Goal: Task Accomplishment & Management: Complete application form

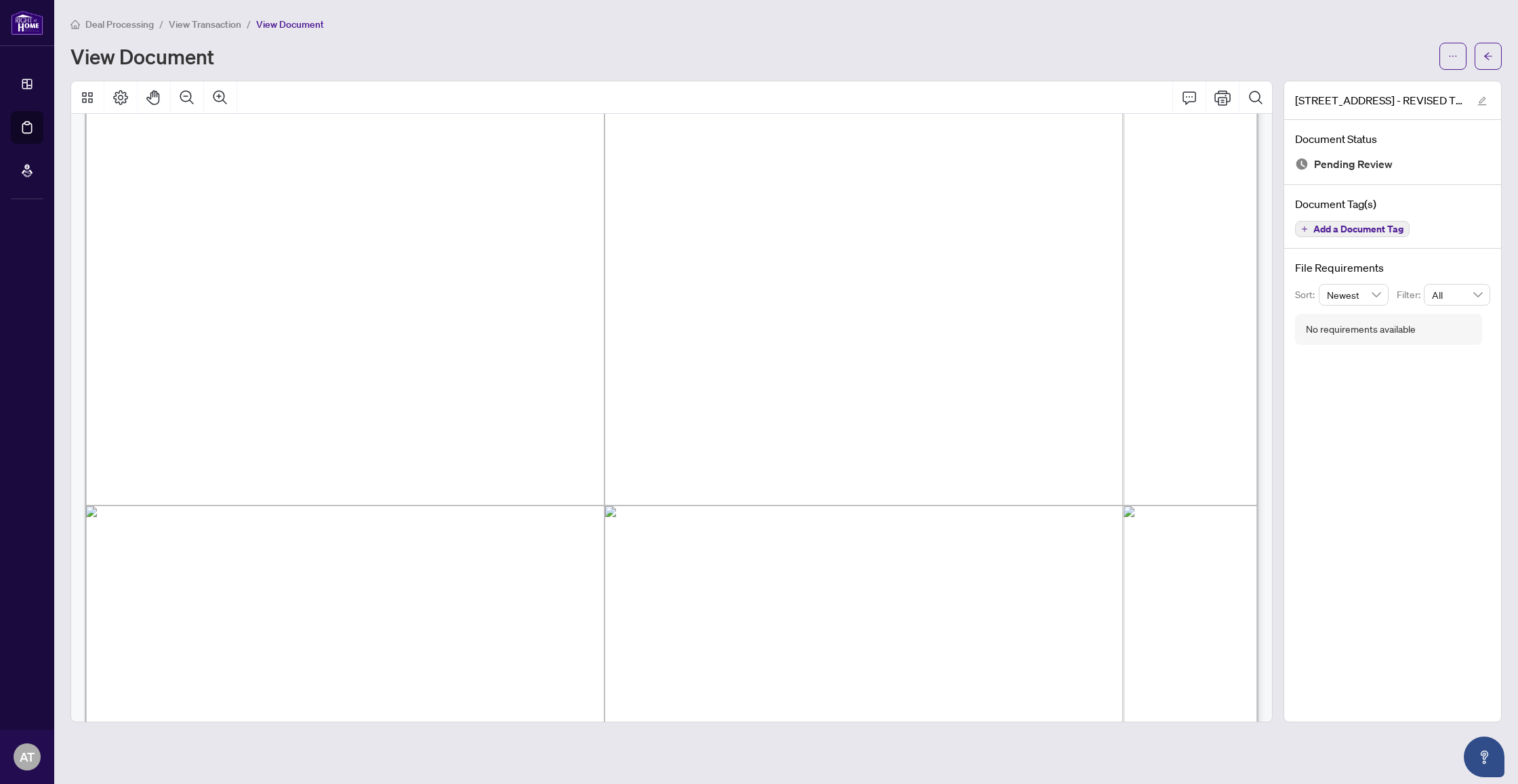
scroll to position [139, 0]
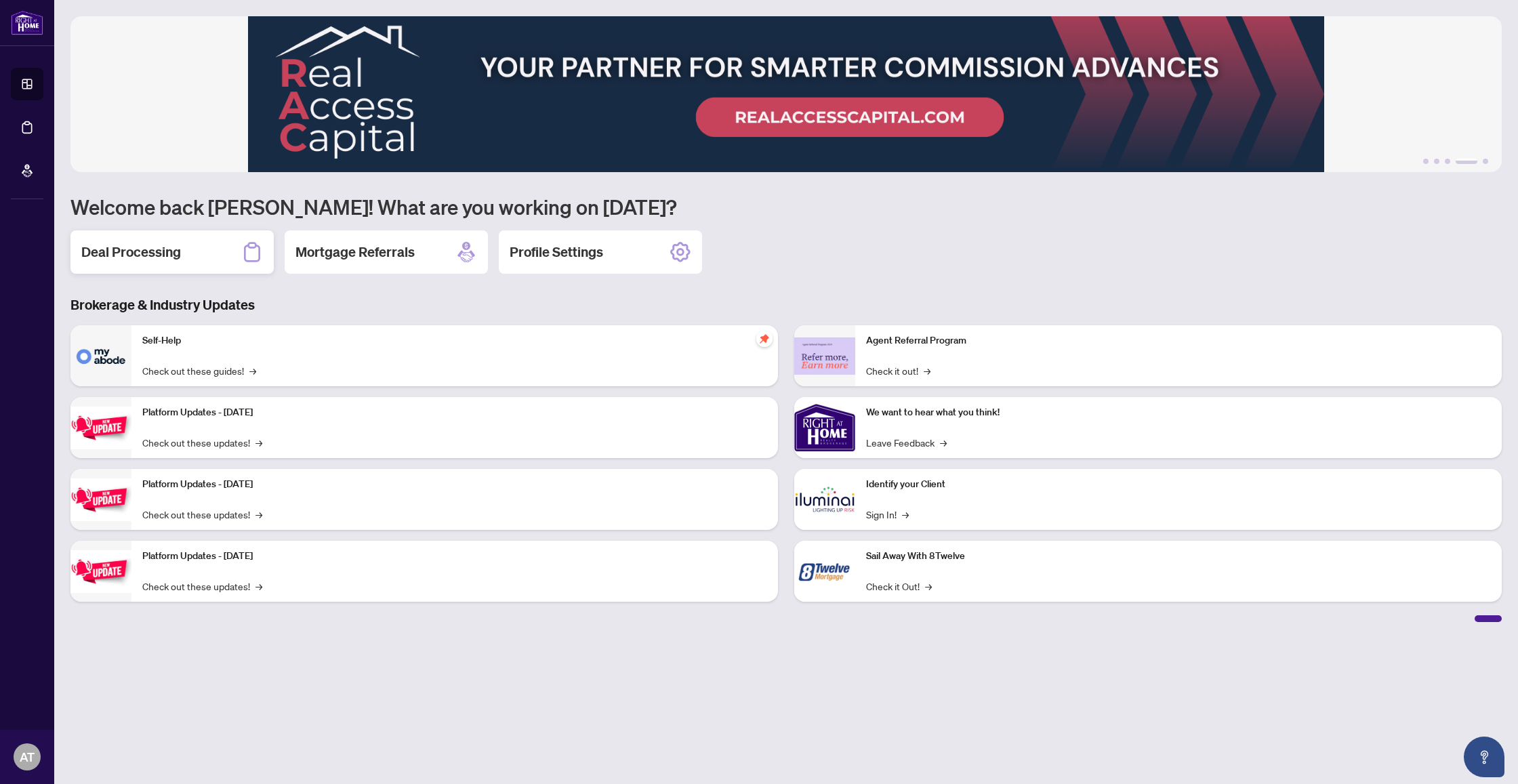
click at [160, 251] on h2 "Deal Processing" at bounding box center [131, 252] width 100 height 19
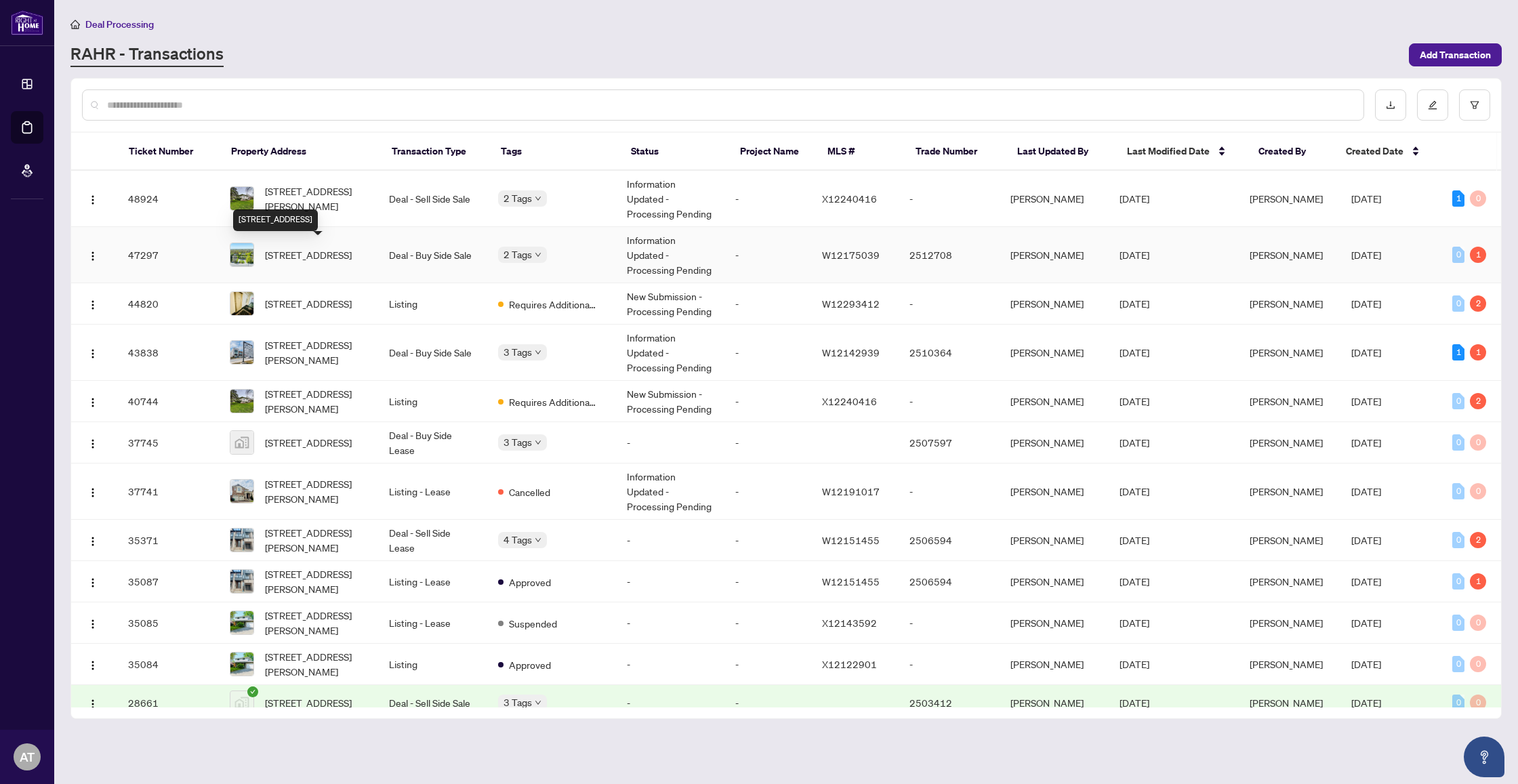
click at [323, 262] on span "425 Plains Rd, Burlington, Ontario L7T 1G7, Canada" at bounding box center [308, 254] width 87 height 15
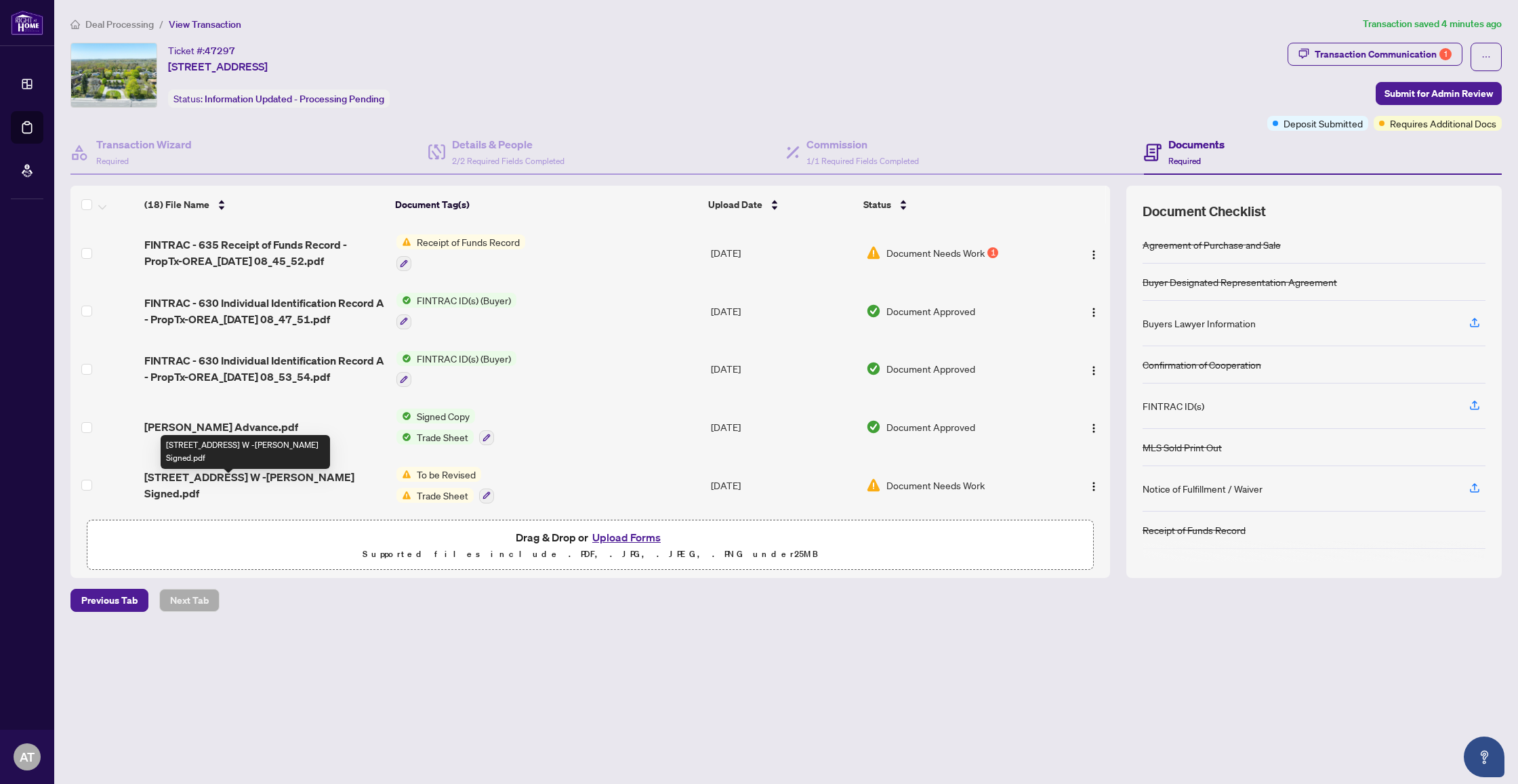
click at [247, 485] on span "425 Plains Rd W -Adity Signed.pdf" at bounding box center [264, 485] width 240 height 33
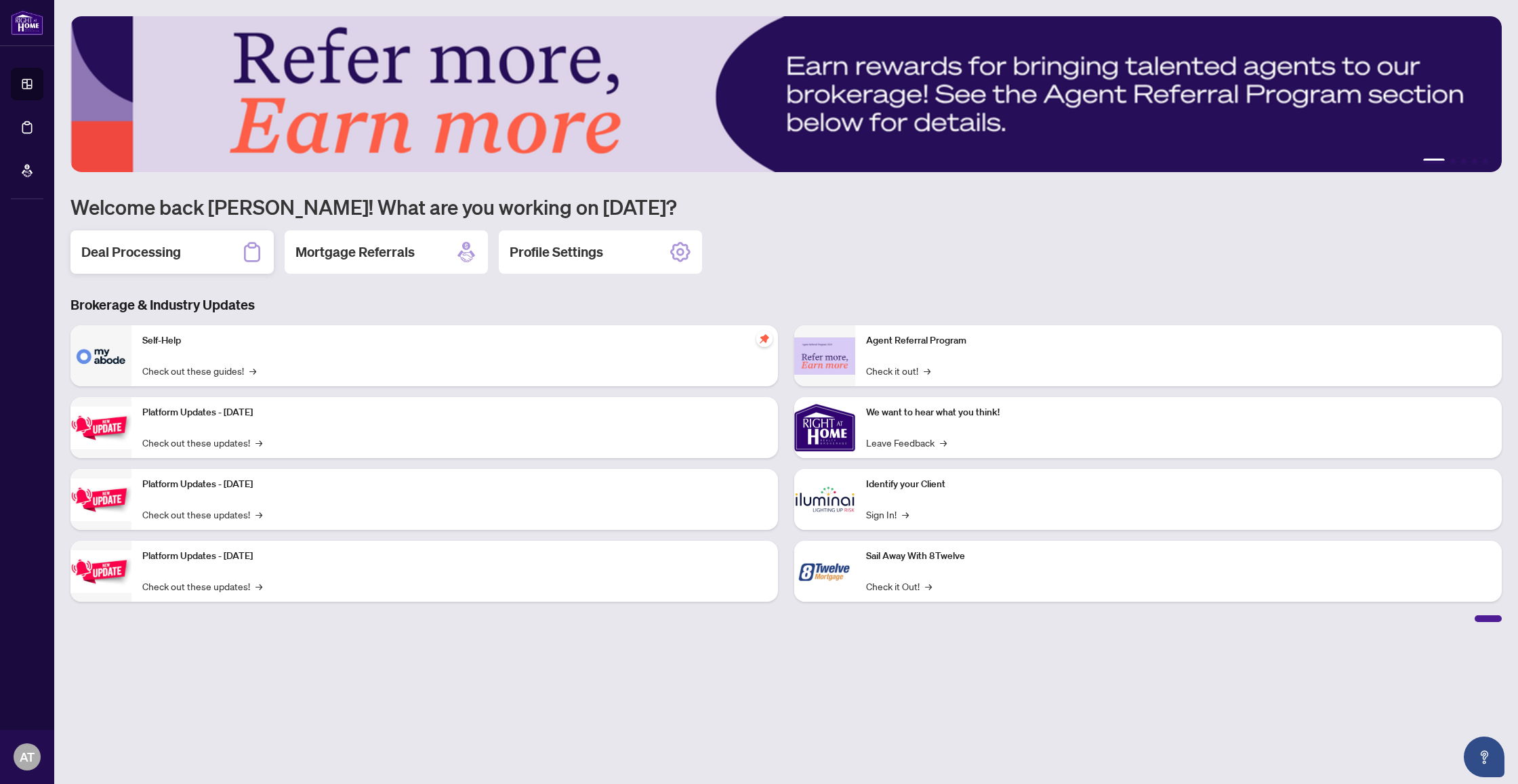
click at [154, 259] on h2 "Deal Processing" at bounding box center [131, 252] width 100 height 19
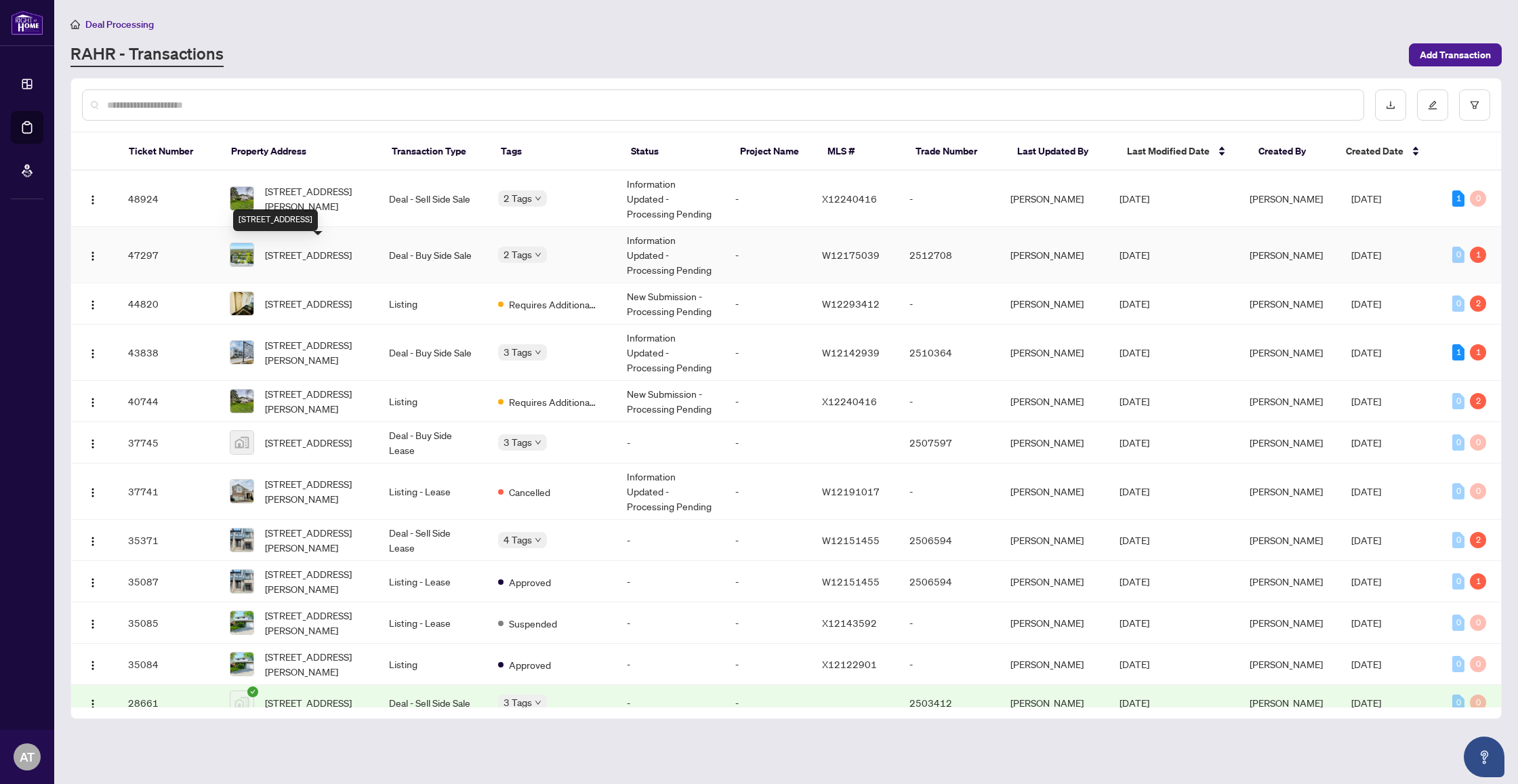
click at [290, 262] on span "425 Plains Rd, Burlington, Ontario L7T 1G7, Canada" at bounding box center [308, 254] width 87 height 15
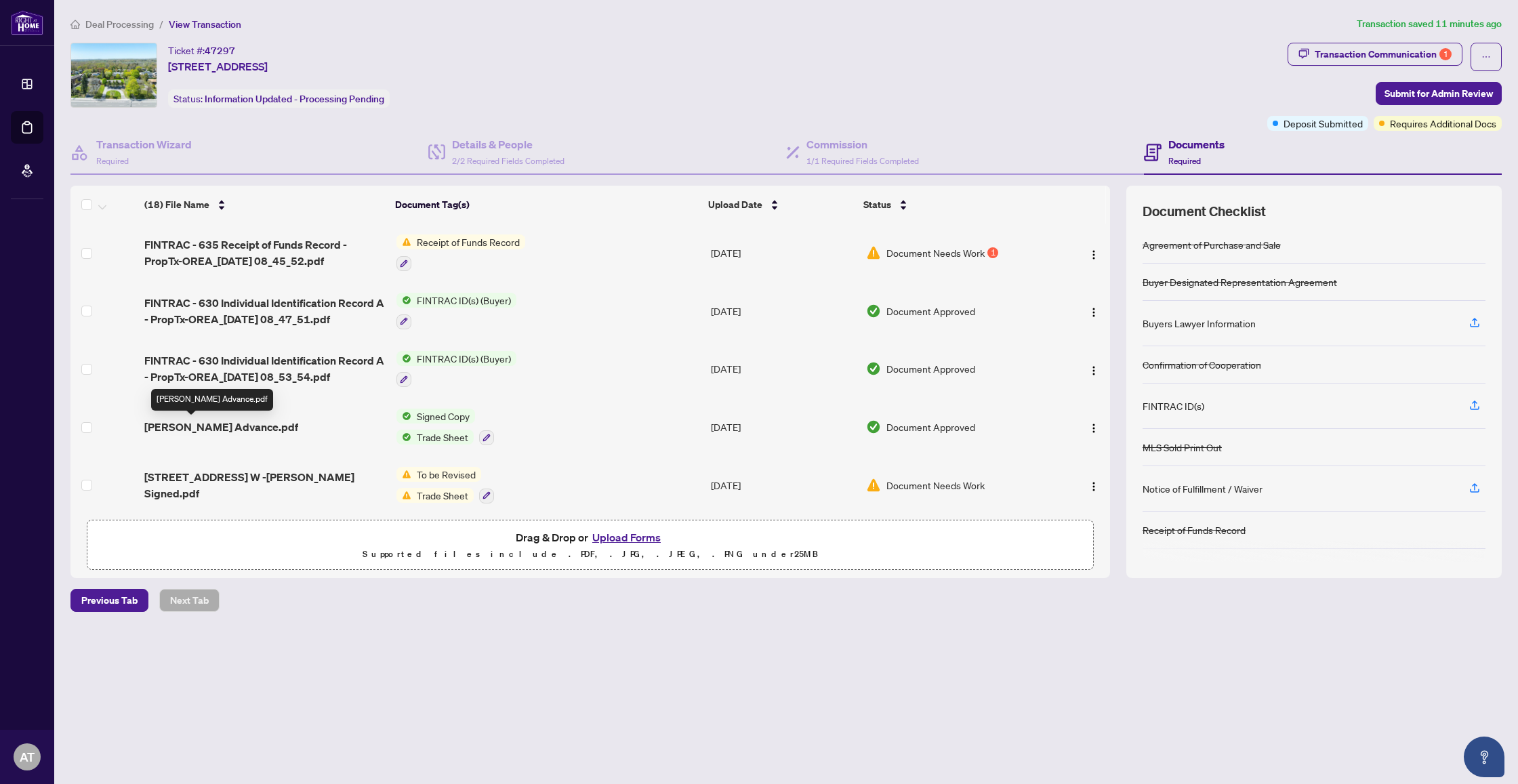
click at [185, 429] on span "[PERSON_NAME] Advance.pdf" at bounding box center [221, 426] width 154 height 16
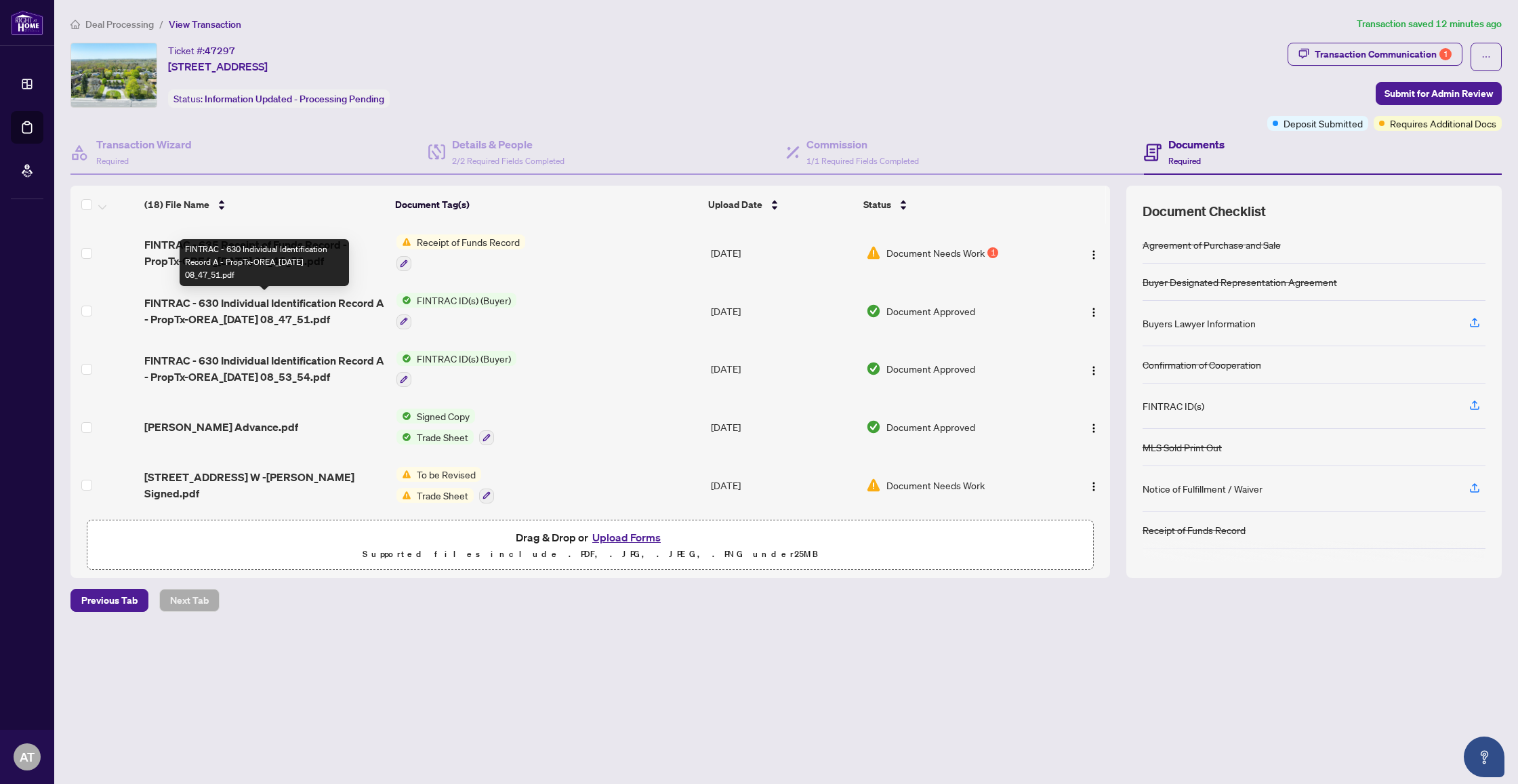
click at [305, 319] on span "FINTRAC - 630 Individual Identification Record A - PropTx-OREA_[DATE] 08_47_51.…" at bounding box center [264, 311] width 240 height 33
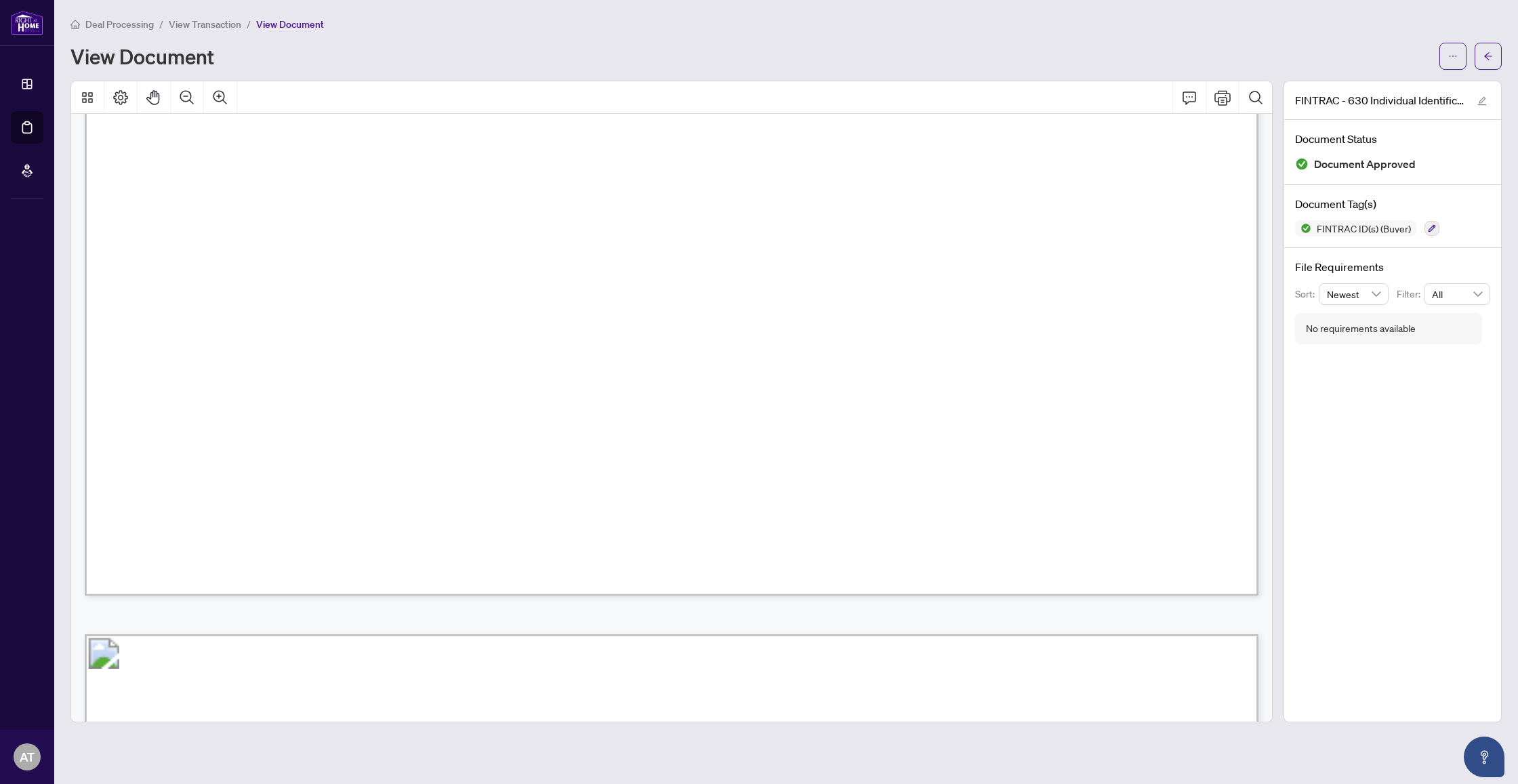
scroll to position [1982, 0]
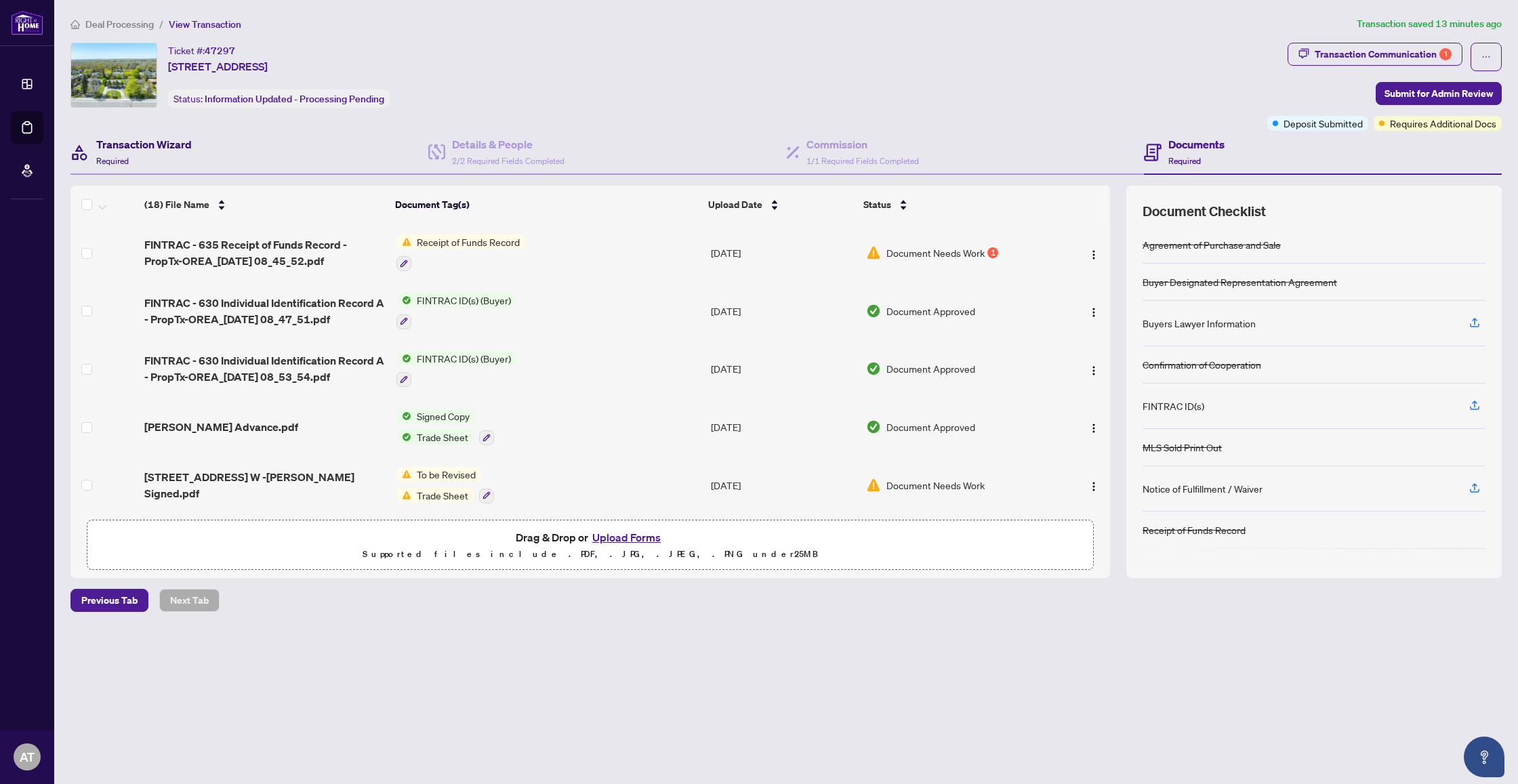
click at [124, 146] on h4 "Transaction Wizard" at bounding box center [143, 144] width 95 height 16
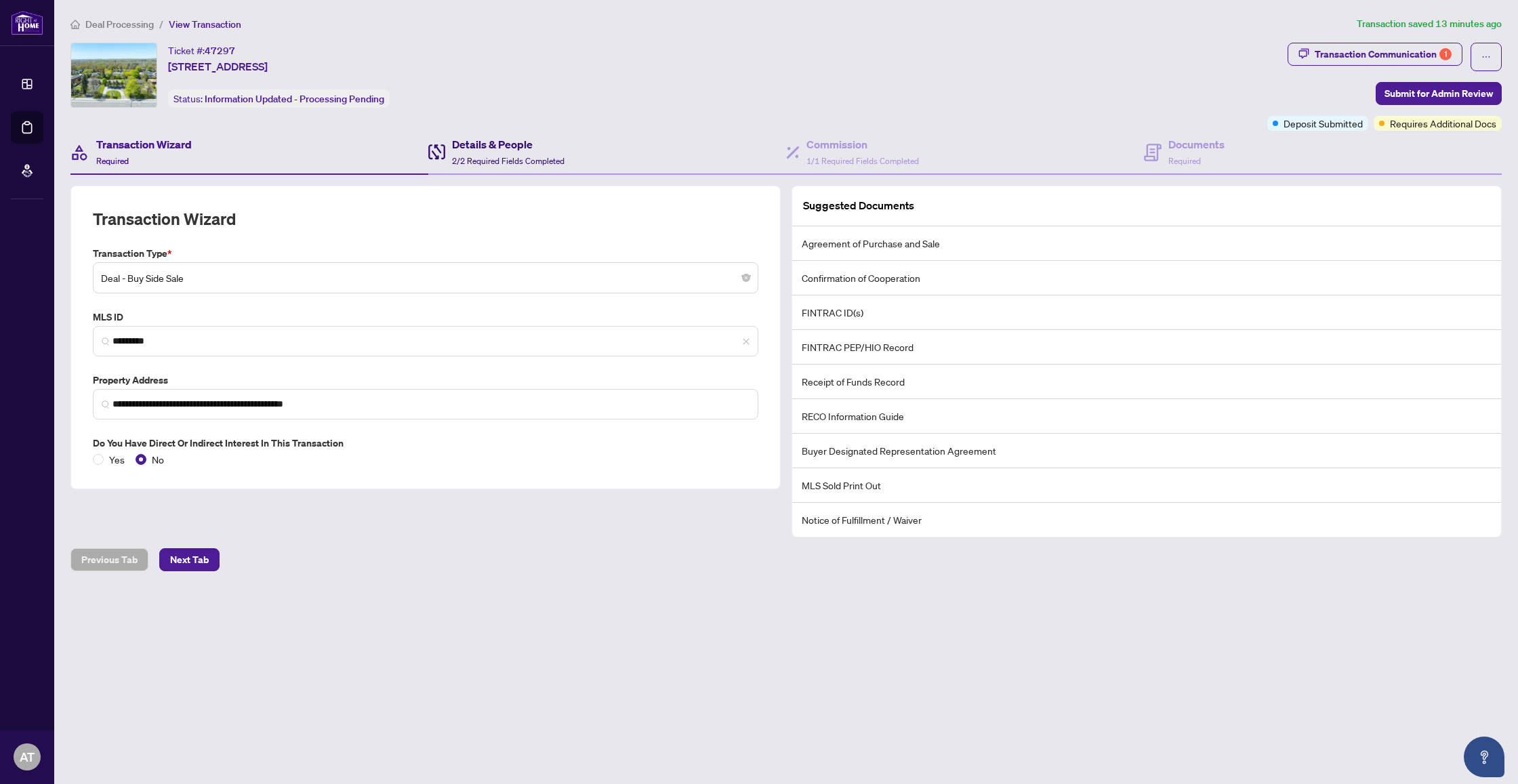
click at [517, 146] on h4 "Details & People" at bounding box center [508, 144] width 112 height 16
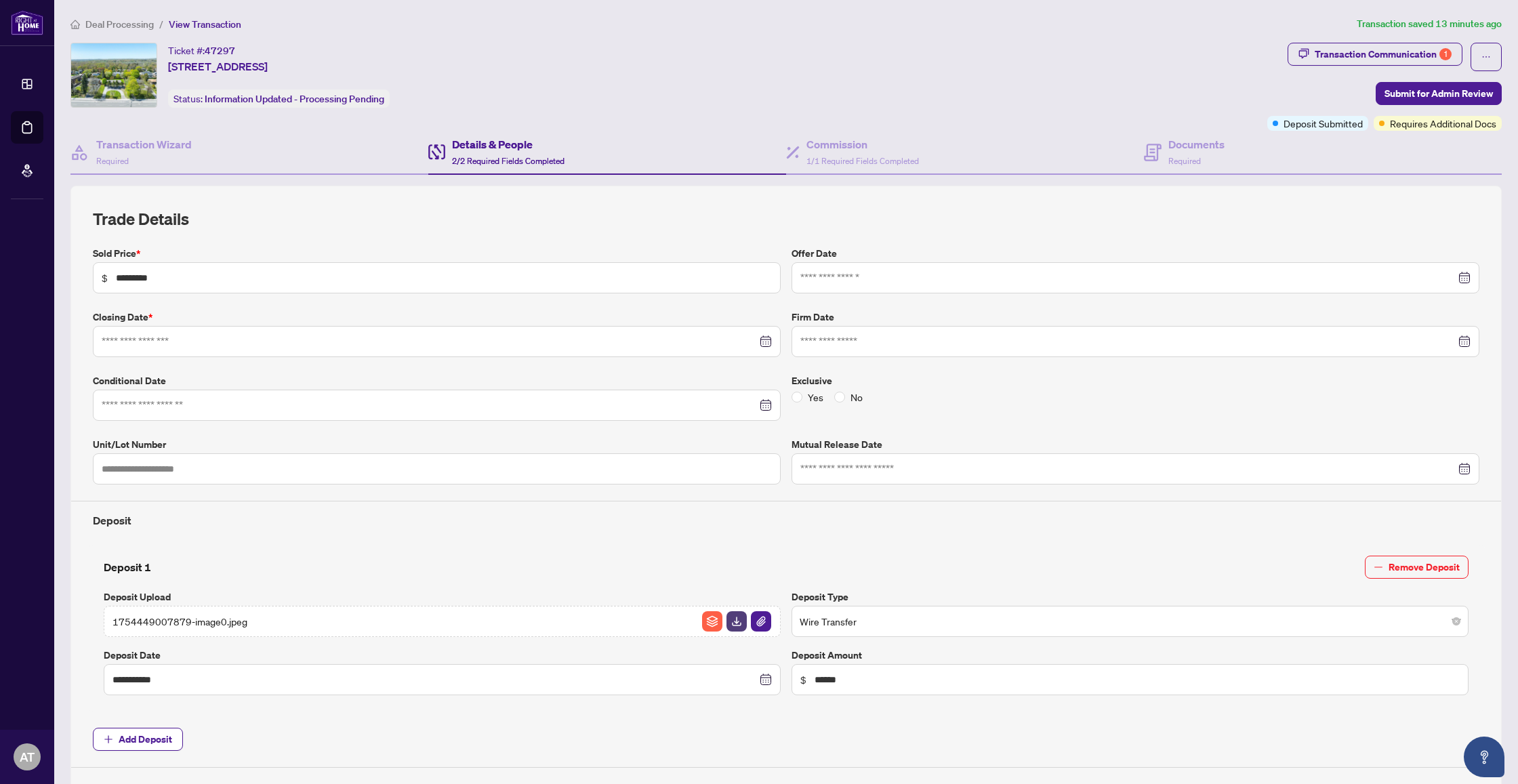
type input "**********"
click at [1194, 148] on h4 "Documents" at bounding box center [1197, 144] width 57 height 16
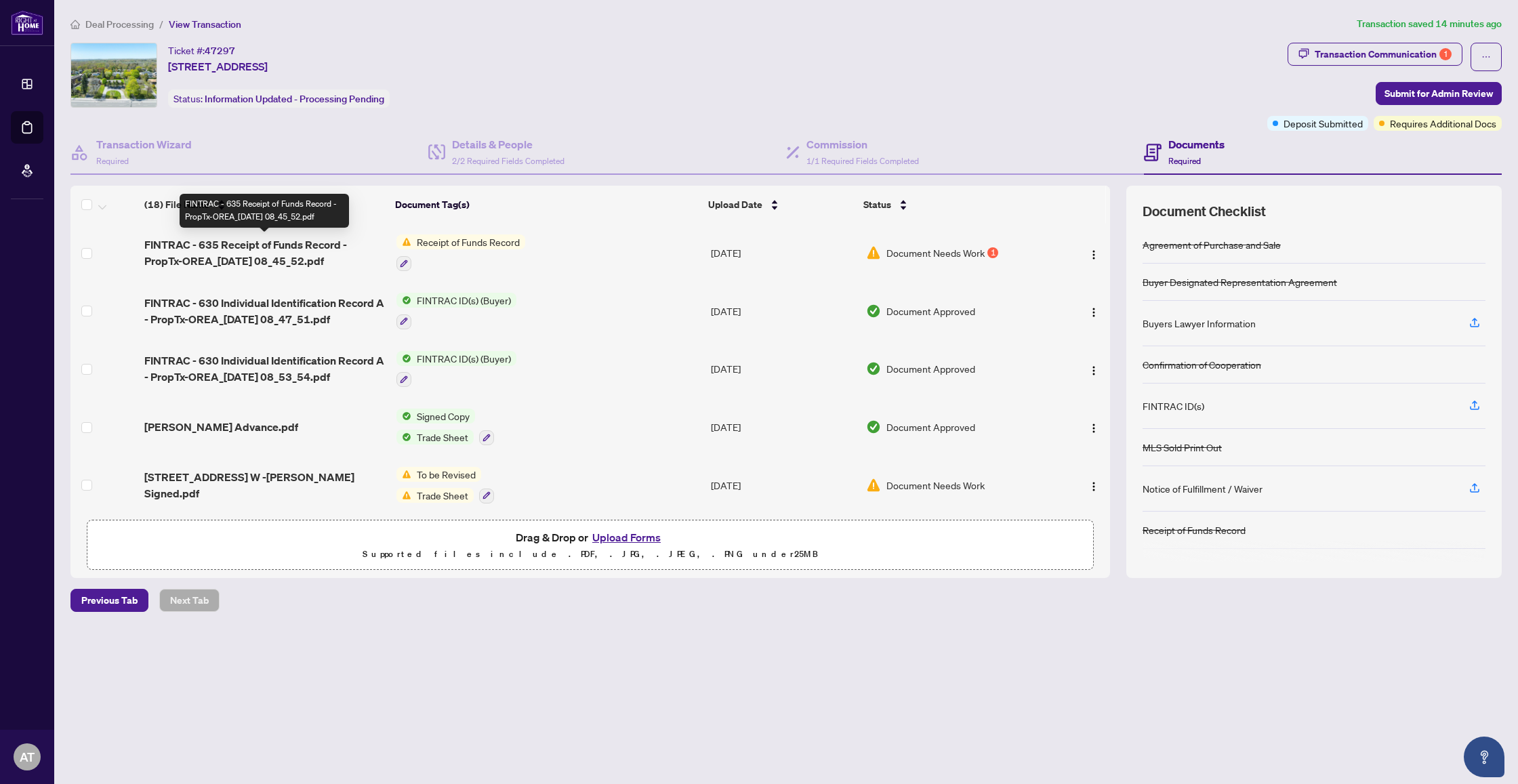
click at [280, 247] on span "FINTRAC - 635 Receipt of Funds Record - PropTx-OREA_[DATE] 08_45_52.pdf" at bounding box center [264, 253] width 240 height 33
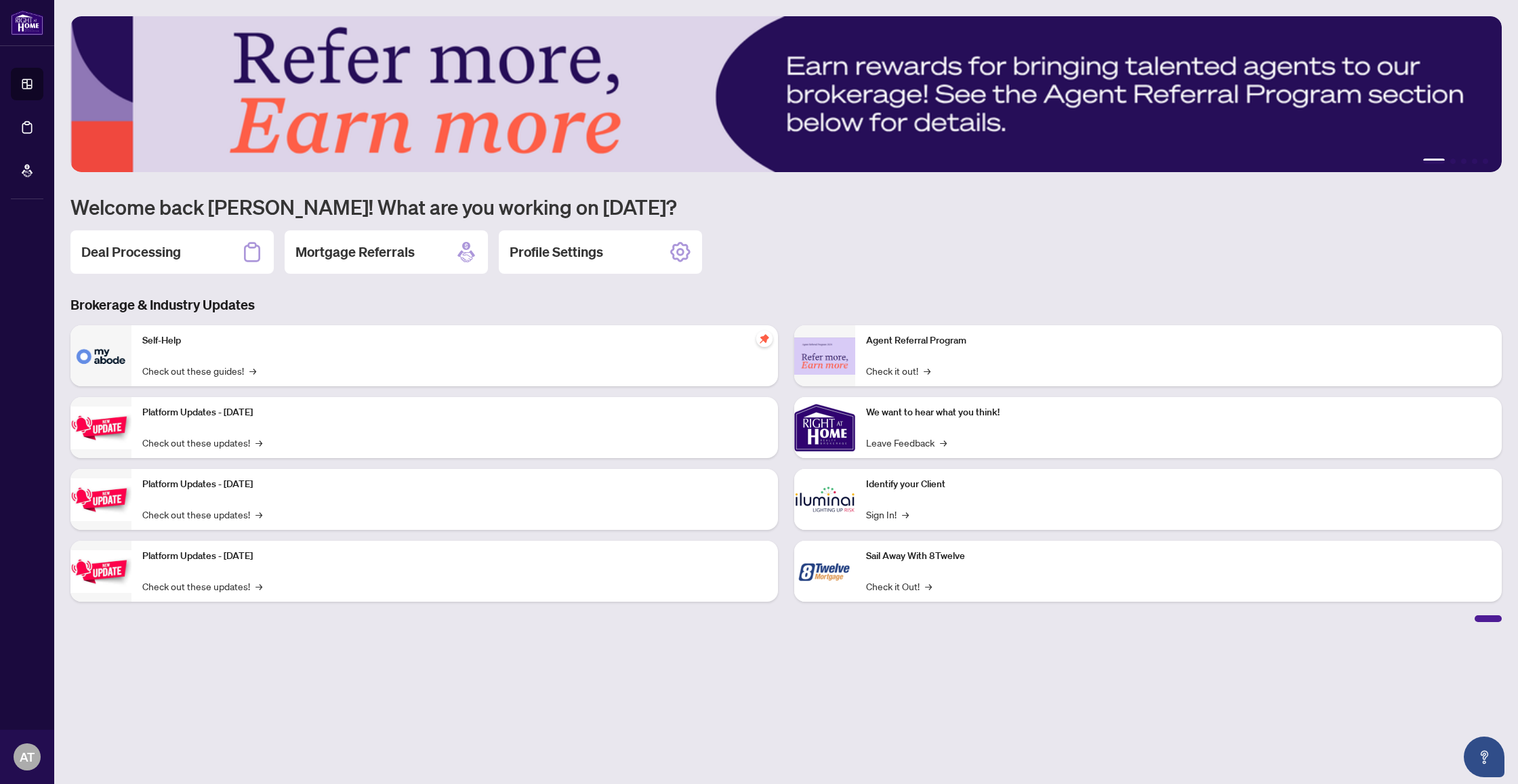
drag, startPoint x: 181, startPoint y: 259, endPoint x: 194, endPoint y: 256, distance: 13.3
click at [181, 259] on div "Deal Processing" at bounding box center [172, 252] width 203 height 44
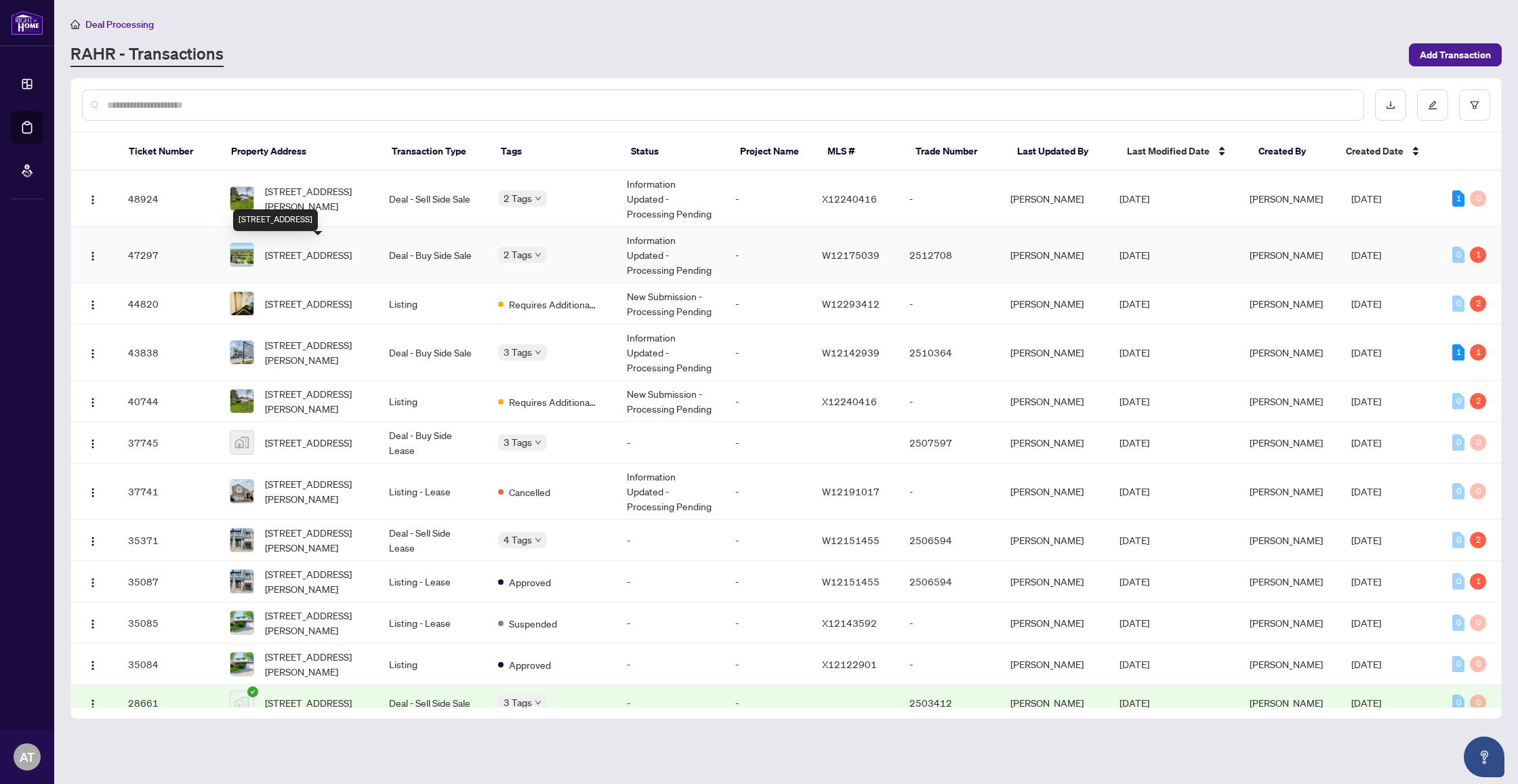
click at [318, 262] on span "[STREET_ADDRESS]" at bounding box center [308, 254] width 87 height 15
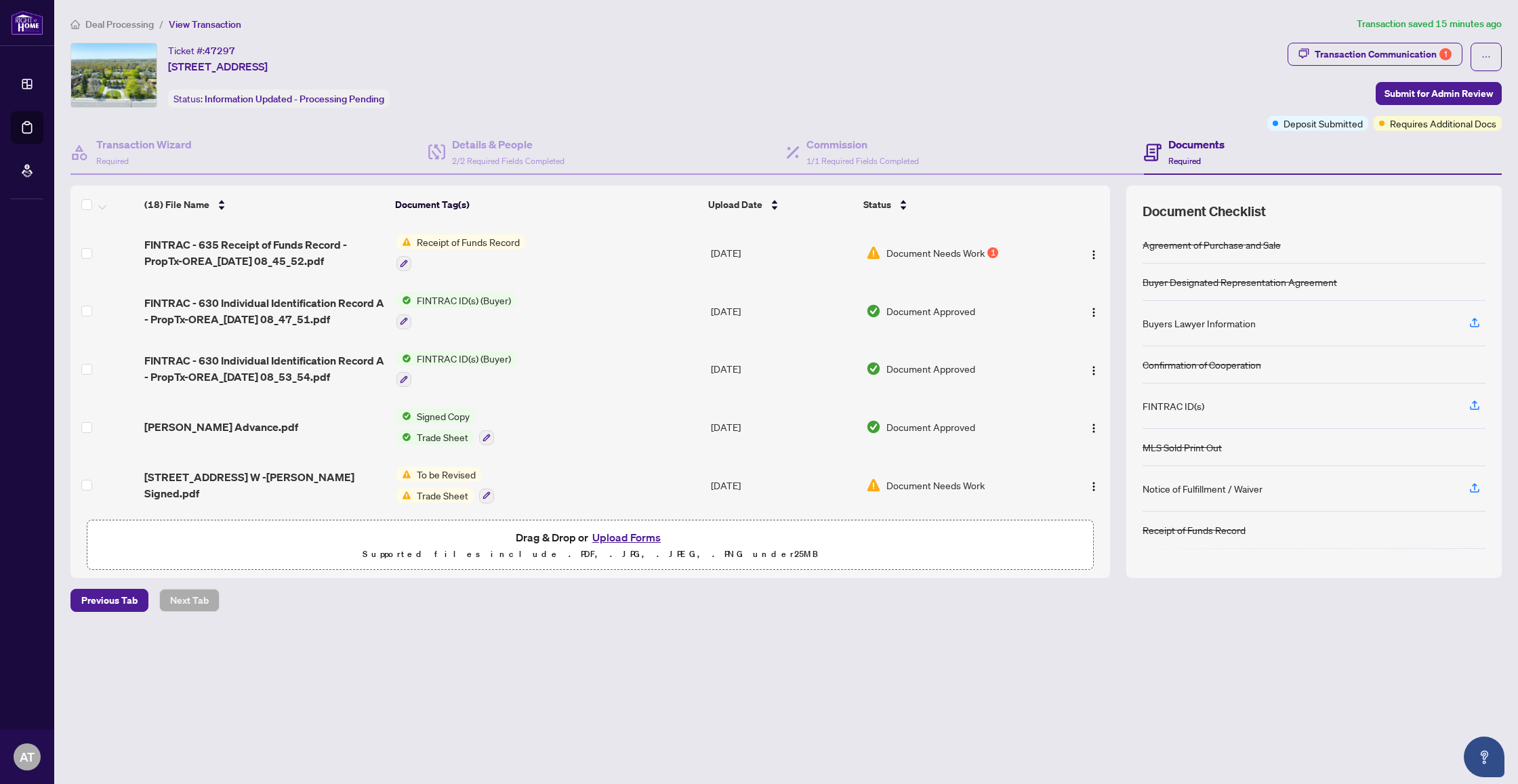
click at [622, 540] on button "Upload Forms" at bounding box center [626, 537] width 76 height 18
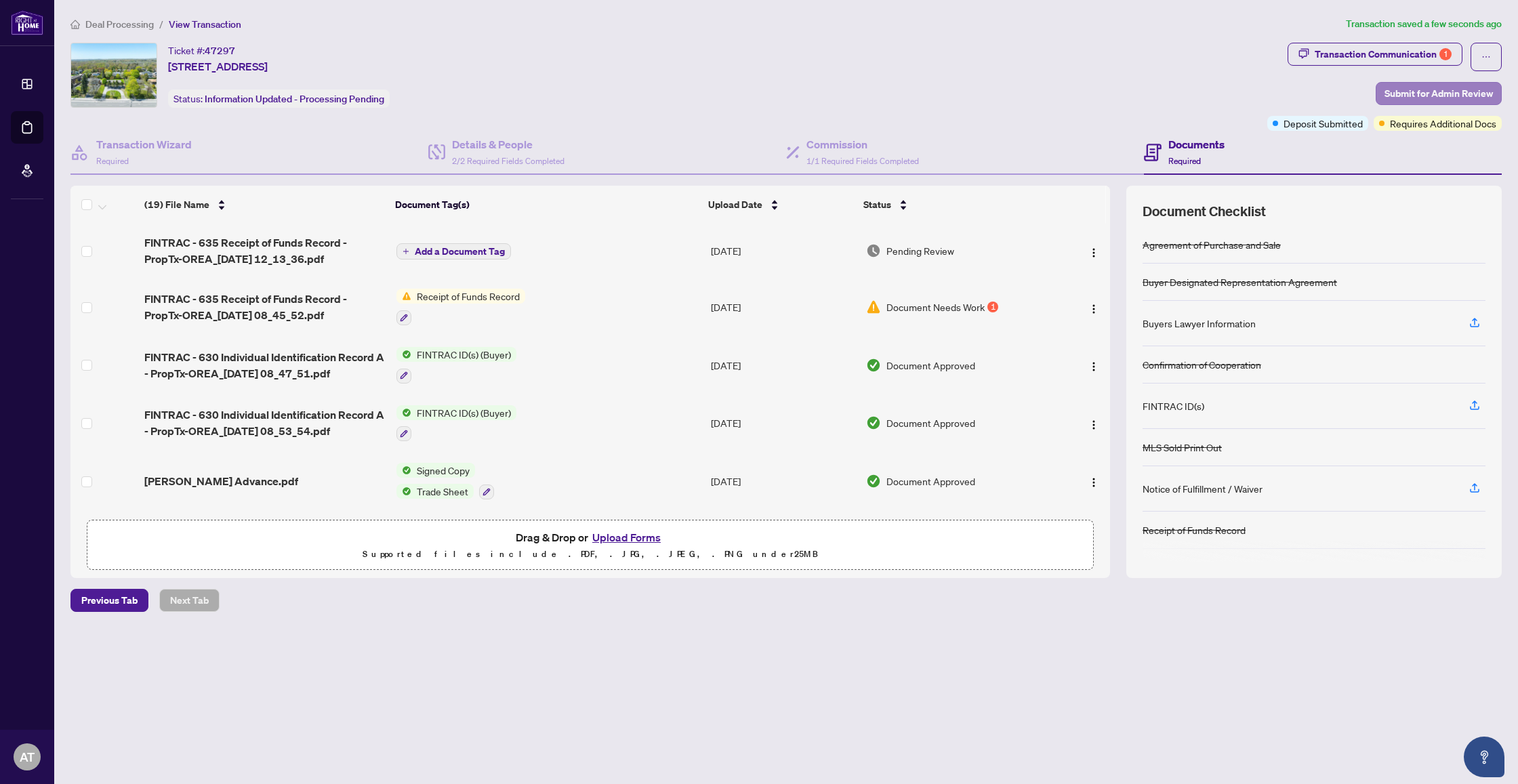
click at [1445, 93] on span "Submit for Admin Review" at bounding box center [1439, 93] width 108 height 21
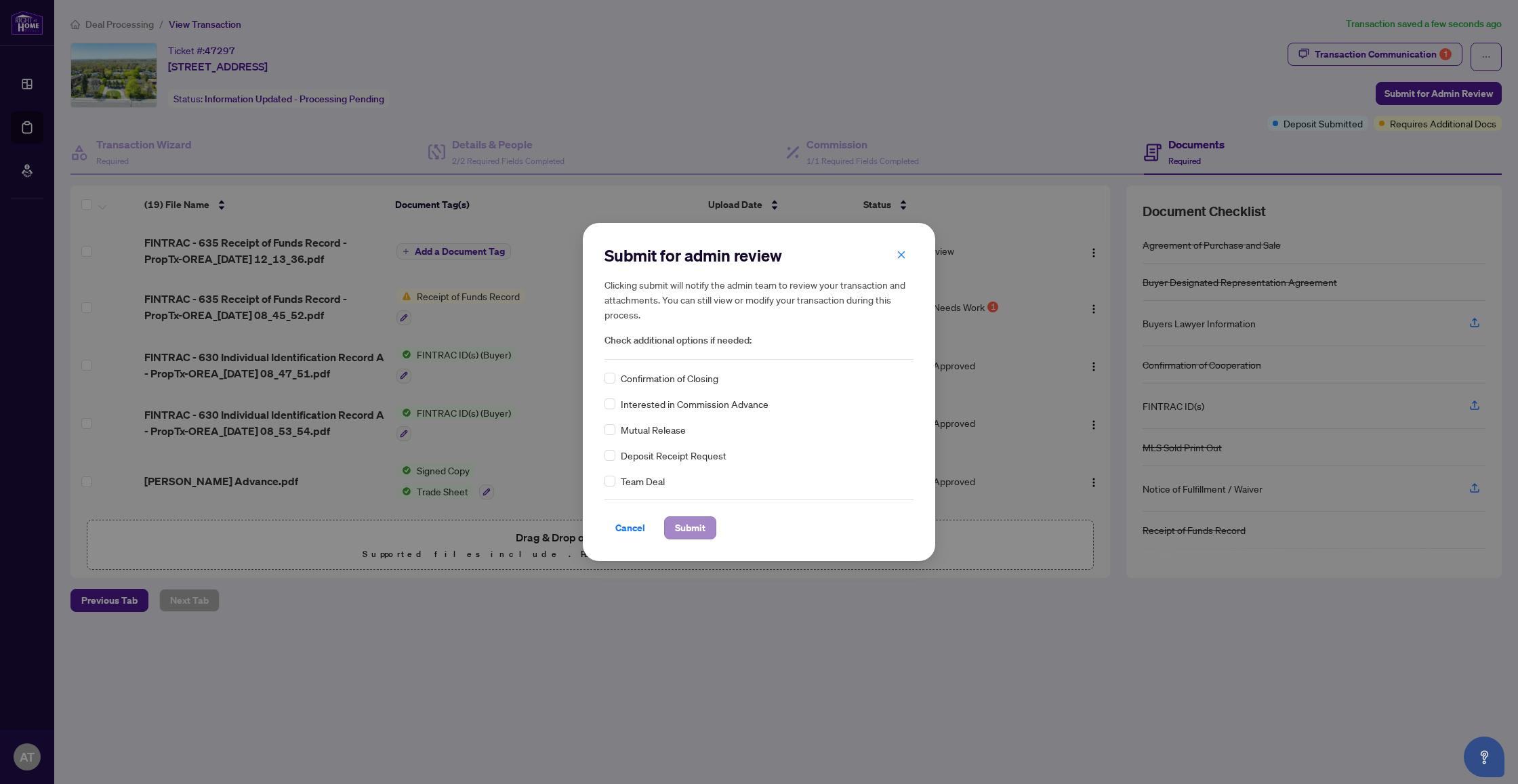
click at [689, 528] on span "Submit" at bounding box center [691, 528] width 31 height 21
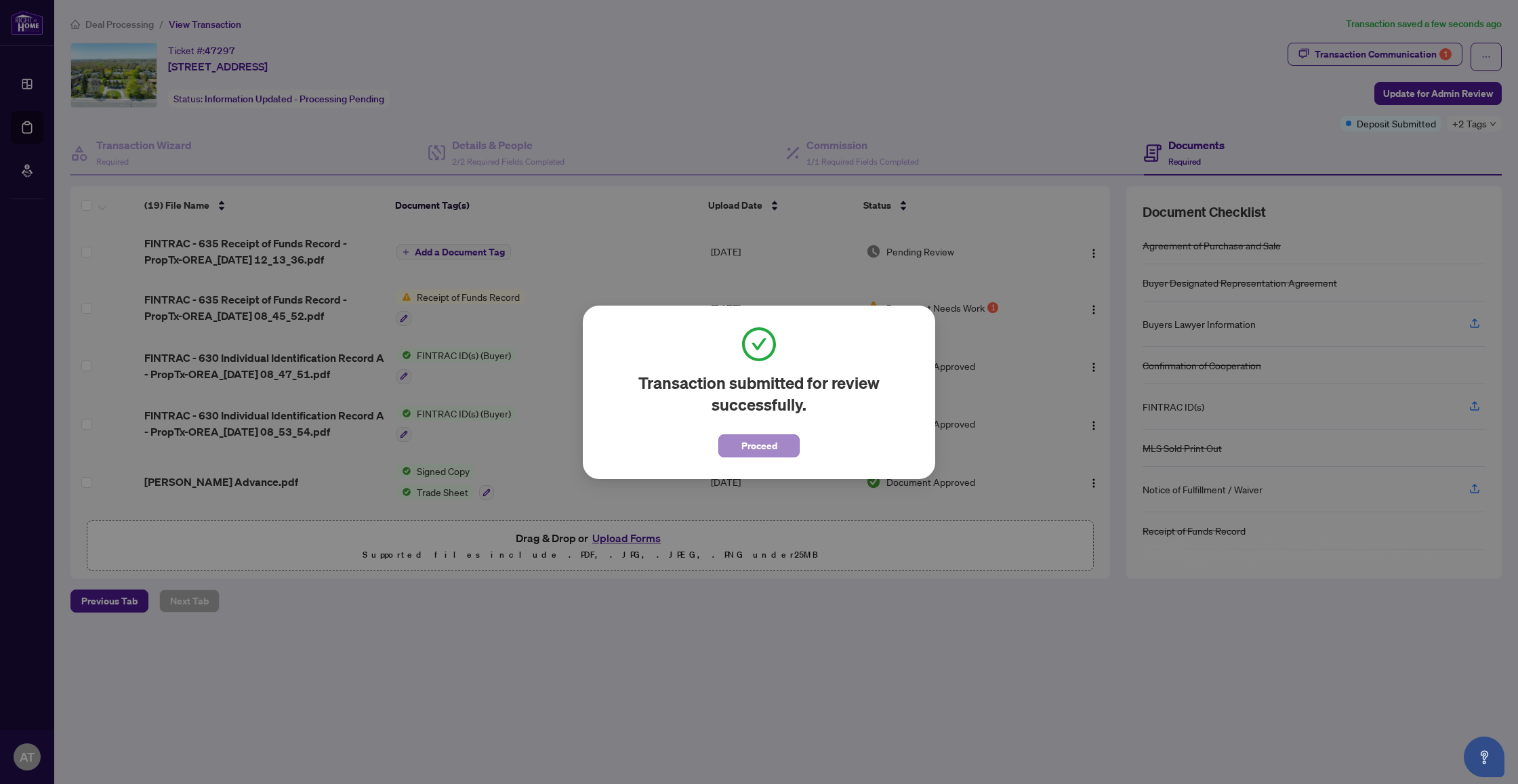
click at [754, 443] on span "Proceed" at bounding box center [759, 445] width 36 height 21
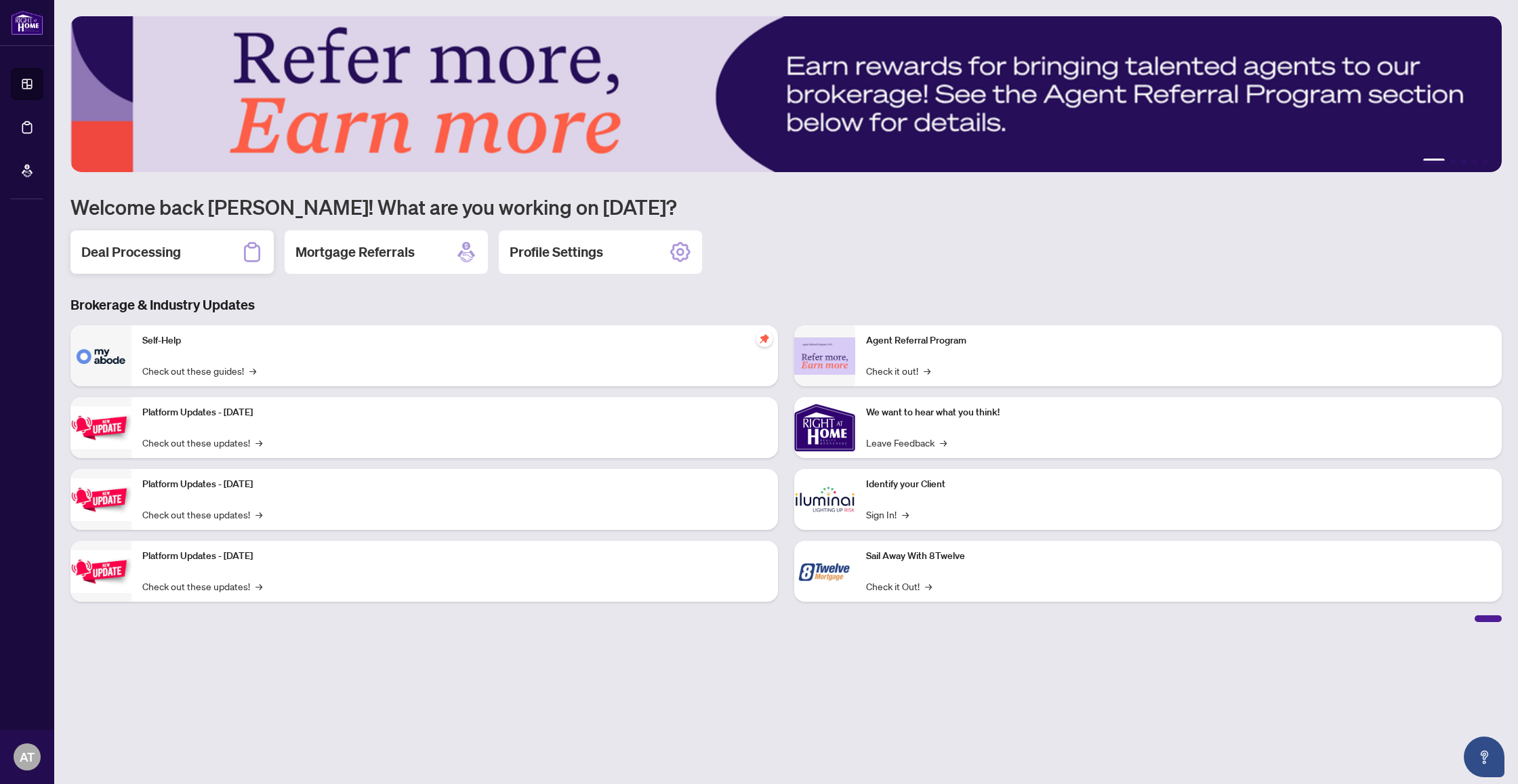
click at [161, 262] on div "Deal Processing" at bounding box center [172, 252] width 203 height 44
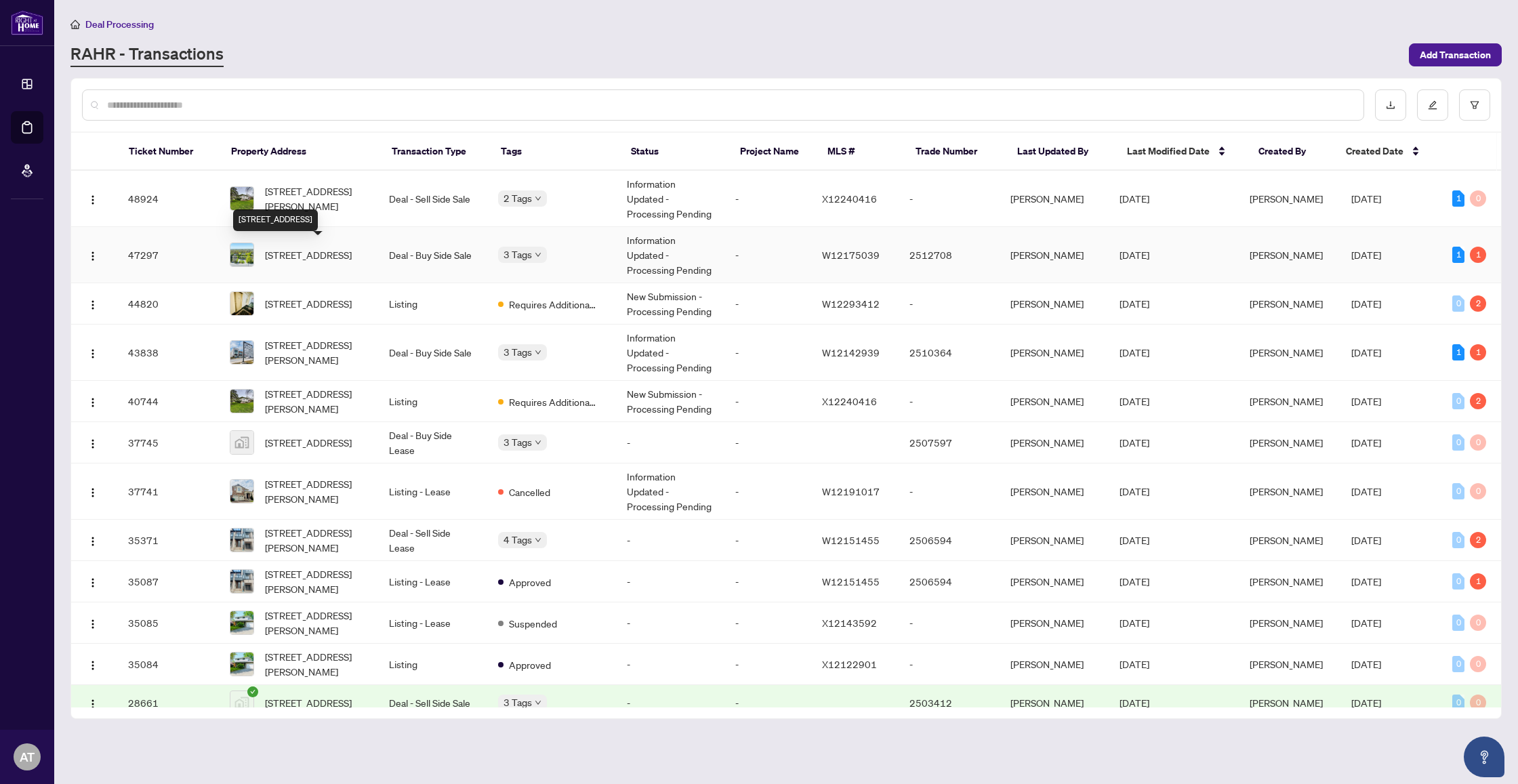
click at [287, 262] on span "[STREET_ADDRESS]" at bounding box center [308, 254] width 87 height 15
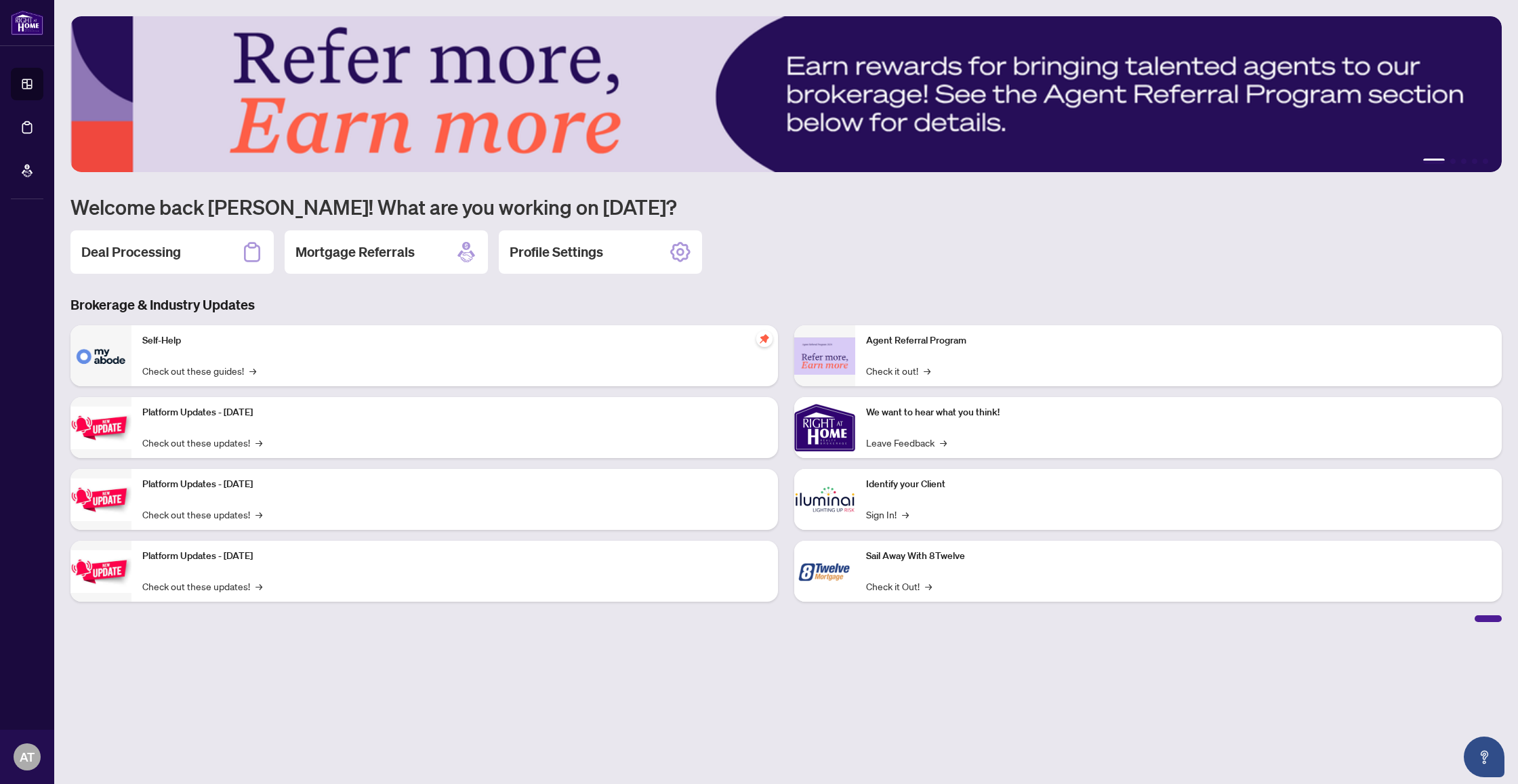
drag, startPoint x: 128, startPoint y: 256, endPoint x: 223, endPoint y: 256, distance: 95.0
click at [128, 256] on h2 "Deal Processing" at bounding box center [131, 252] width 100 height 19
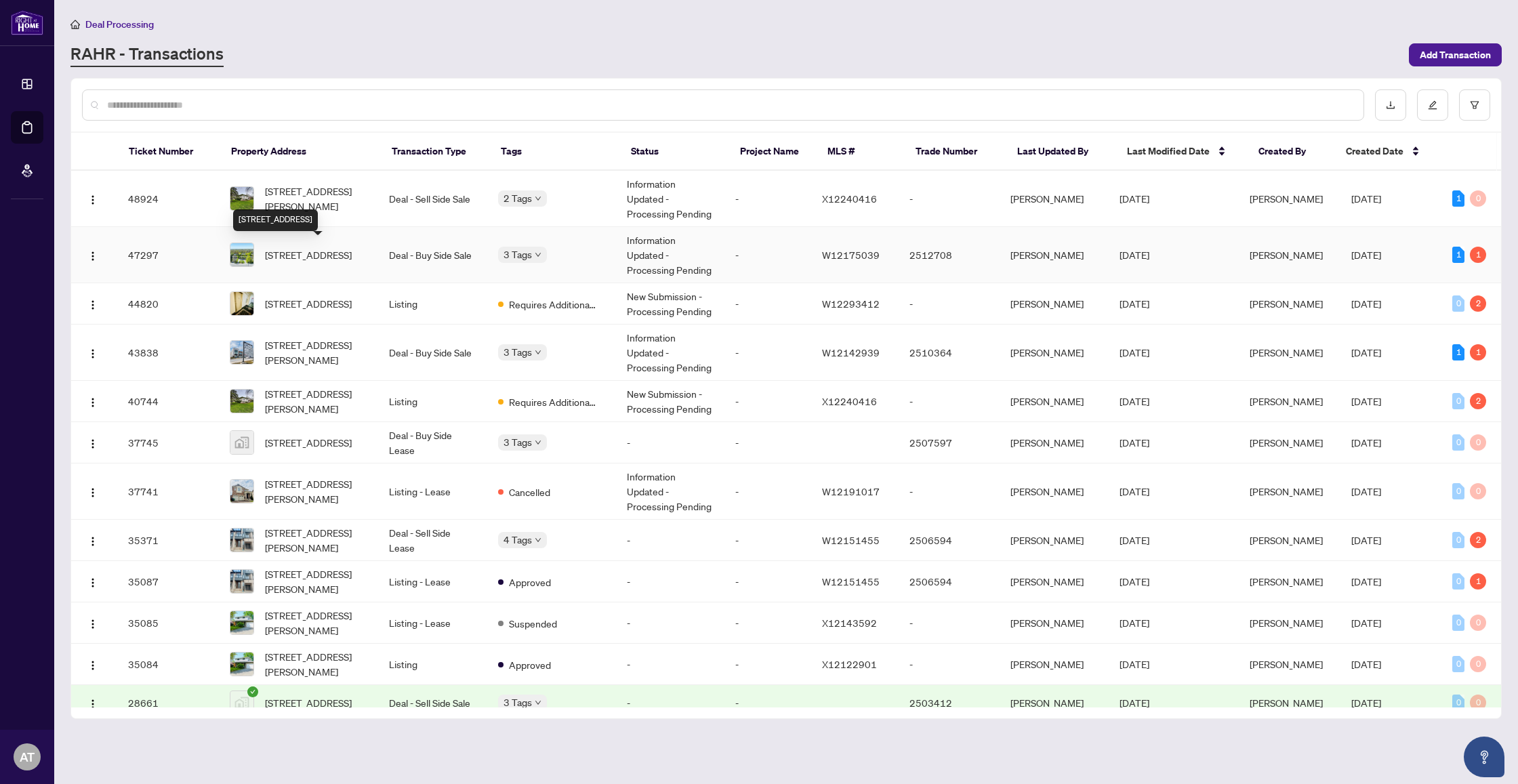
click at [273, 258] on span "[STREET_ADDRESS]" at bounding box center [308, 254] width 87 height 15
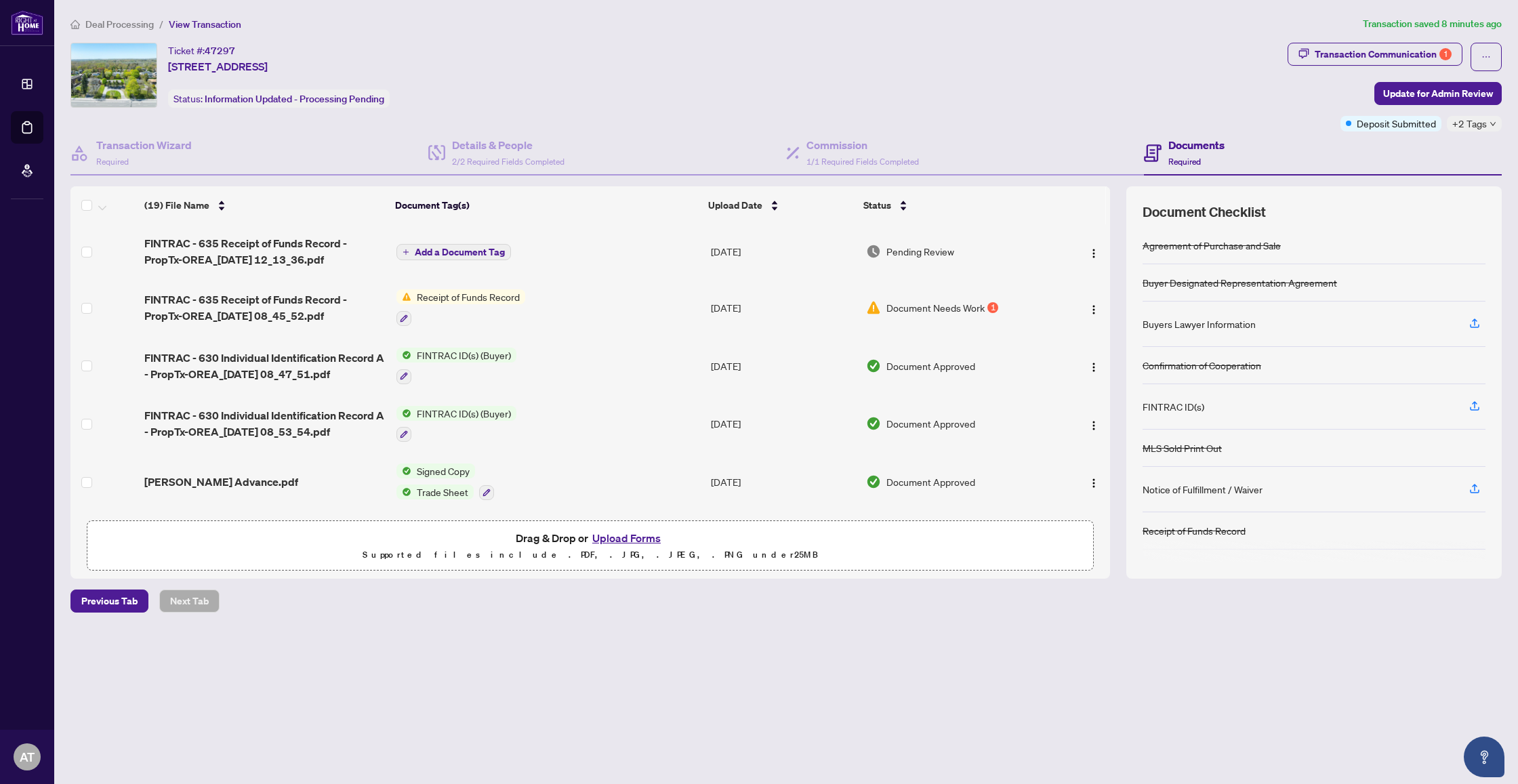
click at [616, 537] on button "Upload Forms" at bounding box center [626, 538] width 76 height 18
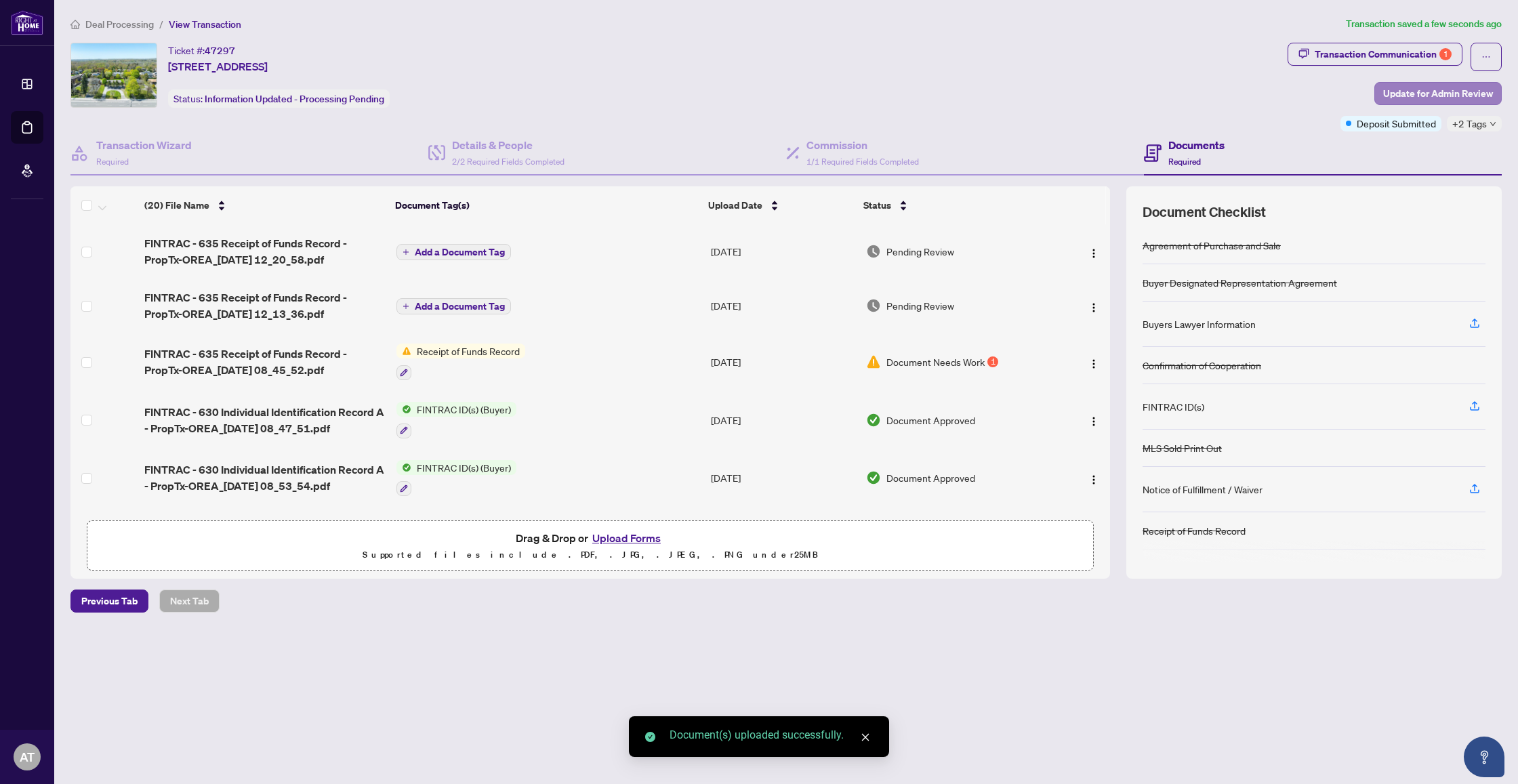
click at [1436, 88] on span "Update for Admin Review" at bounding box center [1438, 93] width 110 height 21
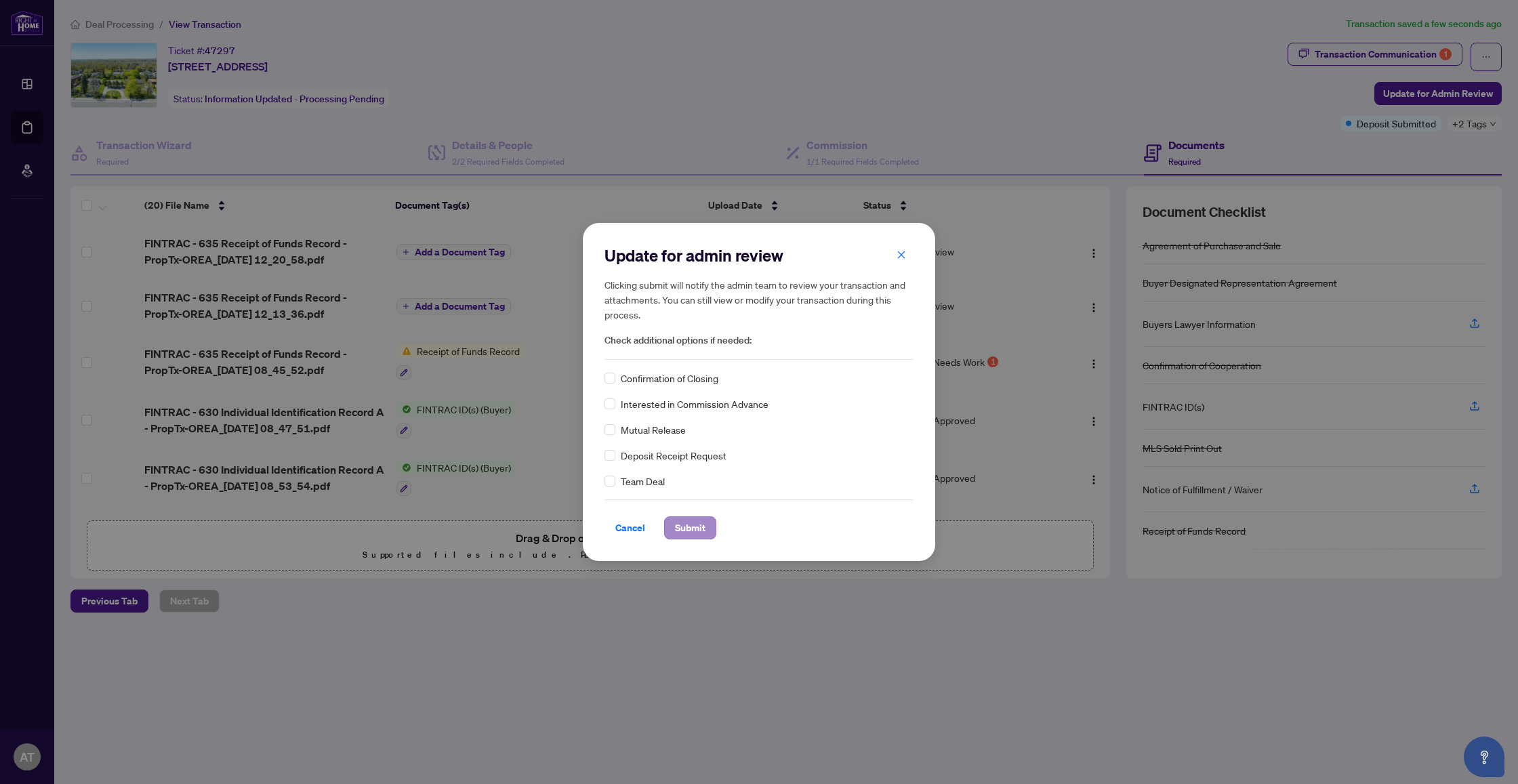
click at [692, 522] on span "Submit" at bounding box center [691, 528] width 31 height 21
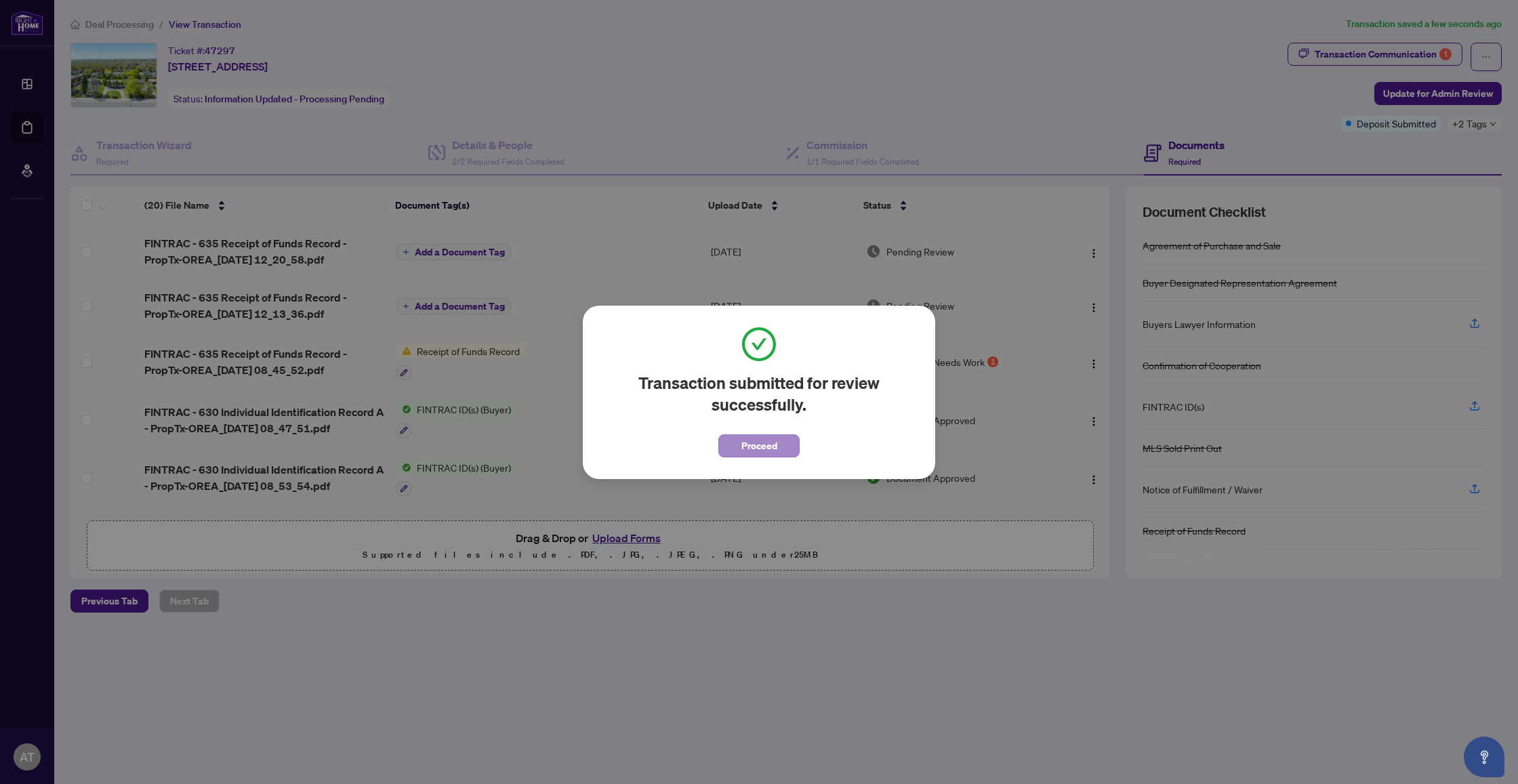
click at [756, 449] on span "Proceed" at bounding box center [759, 445] width 36 height 21
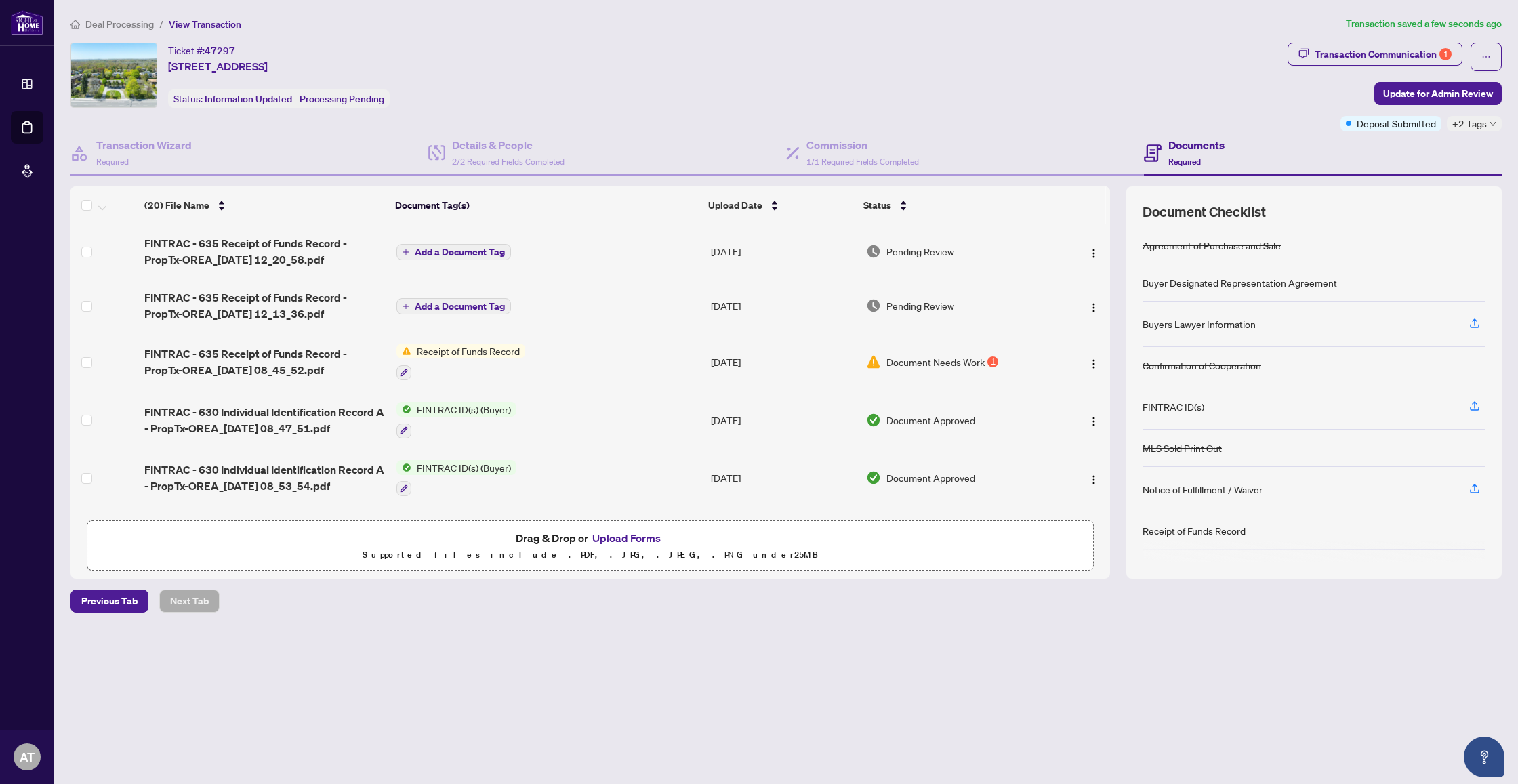
click at [945, 363] on span "Document Needs Work" at bounding box center [935, 361] width 99 height 15
